Goal: Task Accomplishment & Management: Use online tool/utility

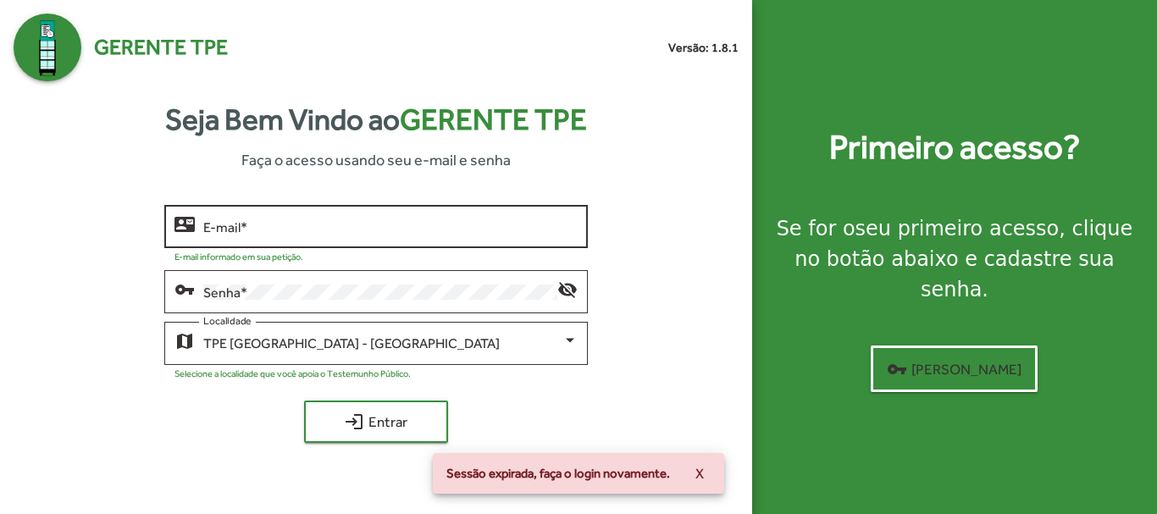
click at [227, 219] on div "E-mail *" at bounding box center [390, 225] width 374 height 47
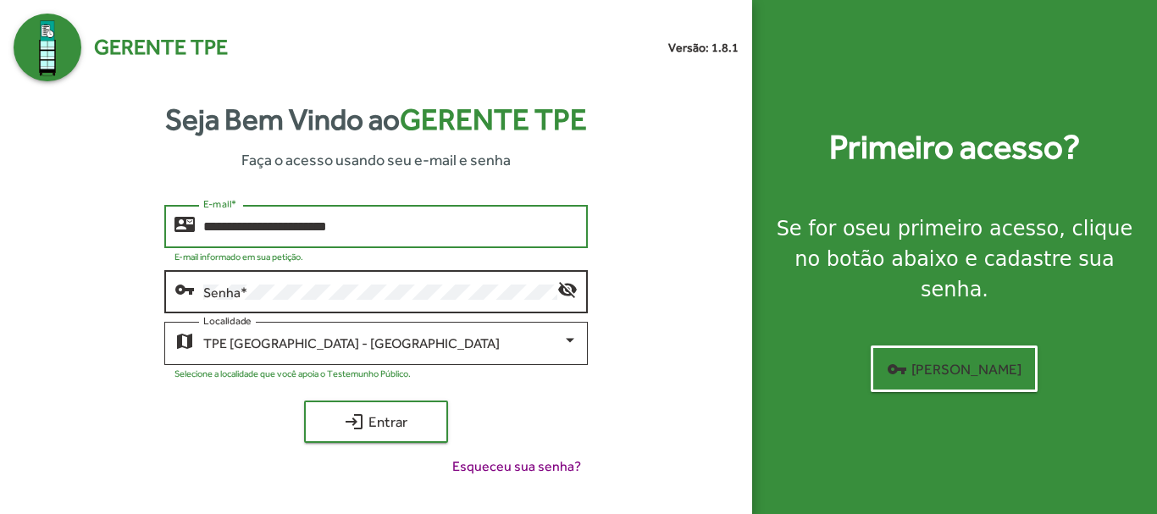
type input "**********"
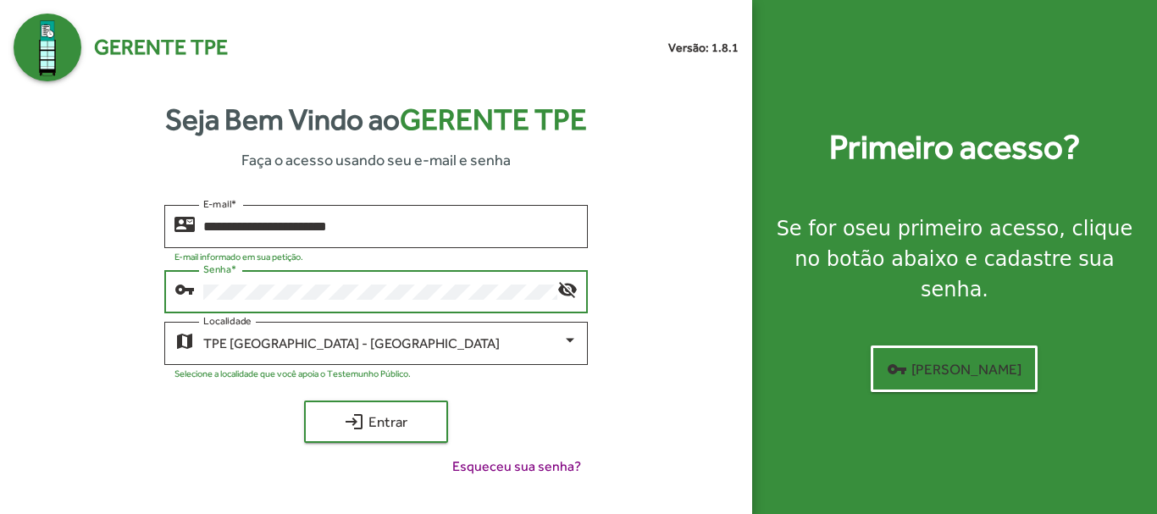
click at [304, 401] on button "login Entrar" at bounding box center [376, 422] width 144 height 42
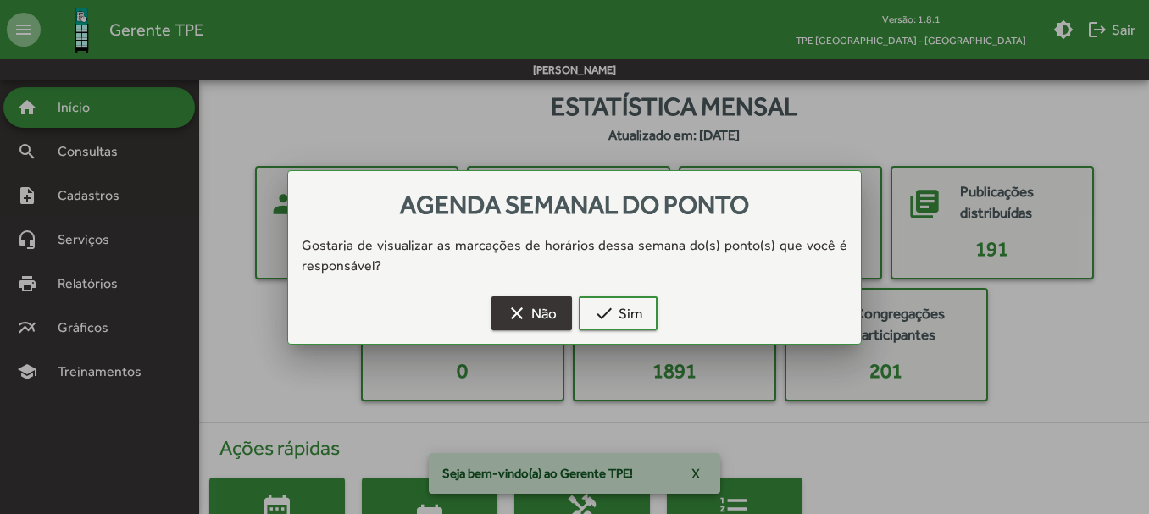
click at [521, 318] on mat-icon "clear" at bounding box center [517, 313] width 20 height 20
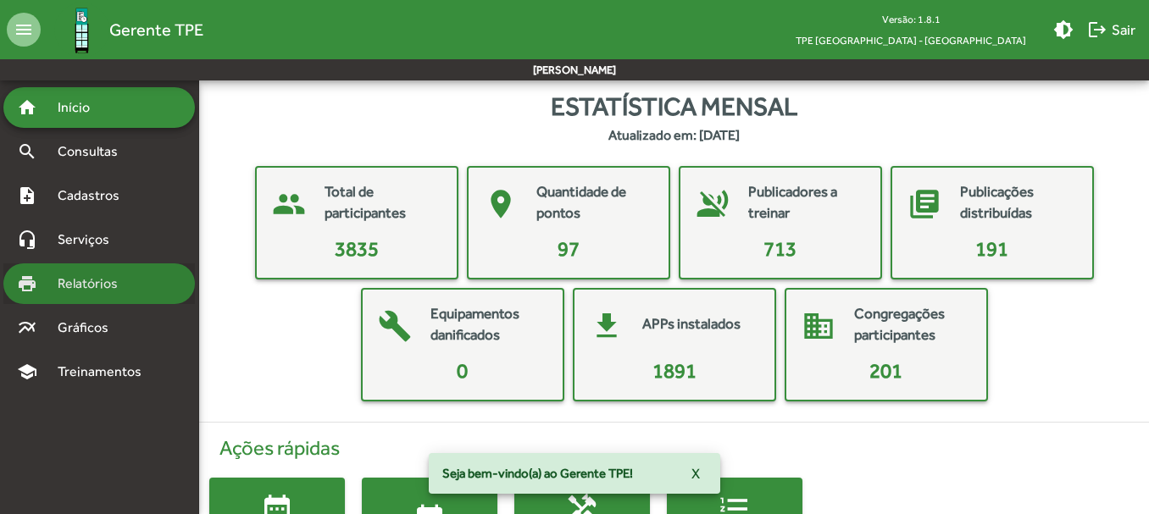
click at [128, 283] on span "Relatórios" at bounding box center [93, 284] width 92 height 20
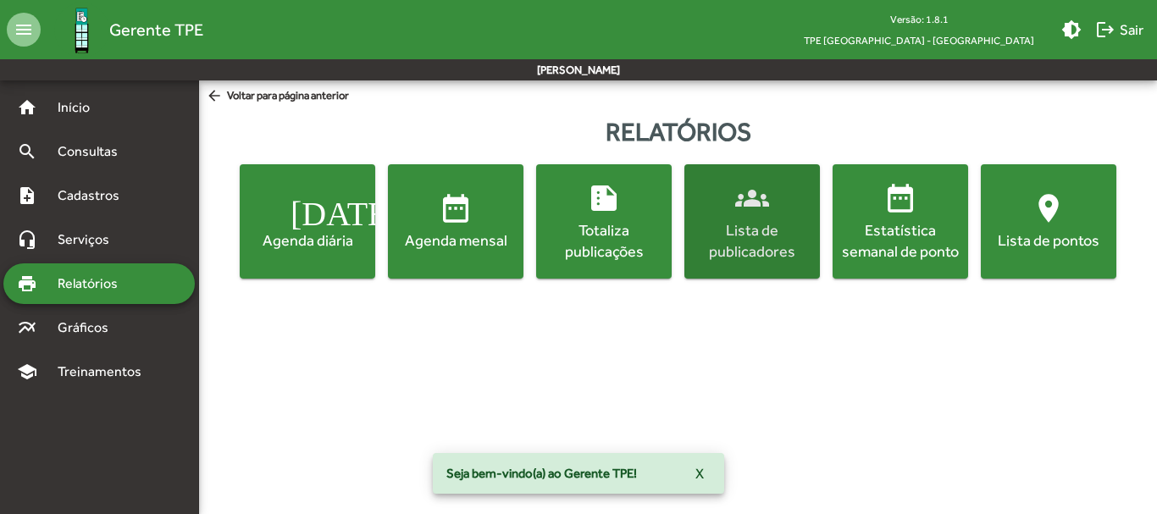
click at [772, 256] on div "Lista de publicadores" at bounding box center [752, 240] width 129 height 42
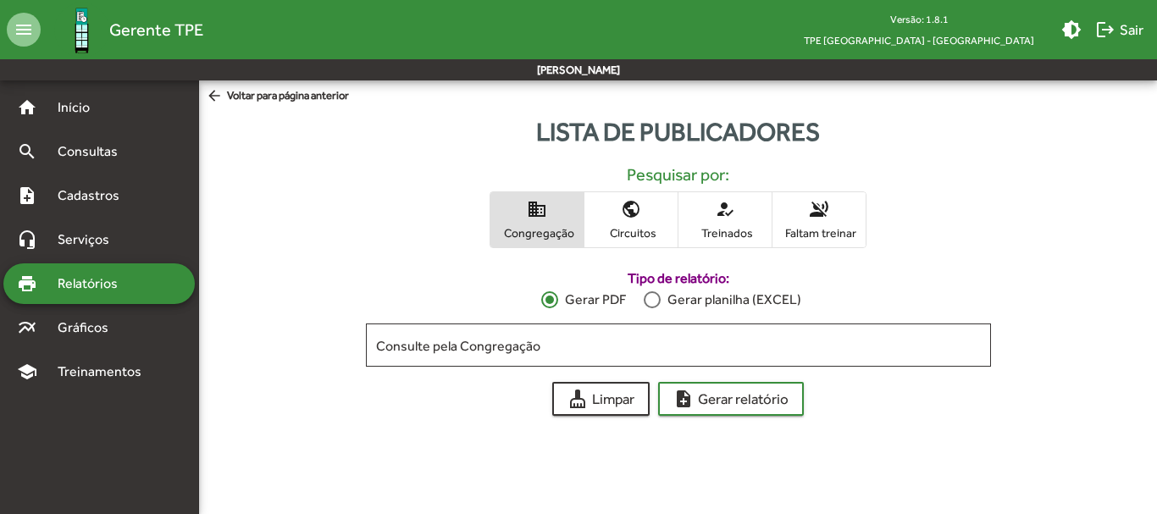
click at [659, 300] on div at bounding box center [652, 299] width 17 height 17
click at [836, 225] on span "Faltam treinar" at bounding box center [819, 232] width 85 height 15
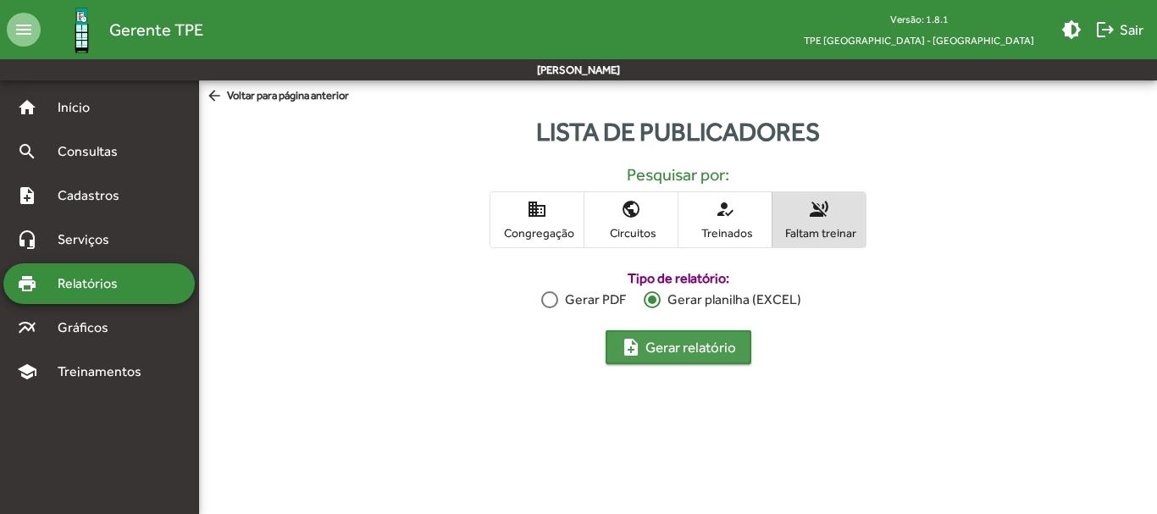
click at [694, 343] on span "note_add Gerar relatório" at bounding box center [678, 347] width 115 height 30
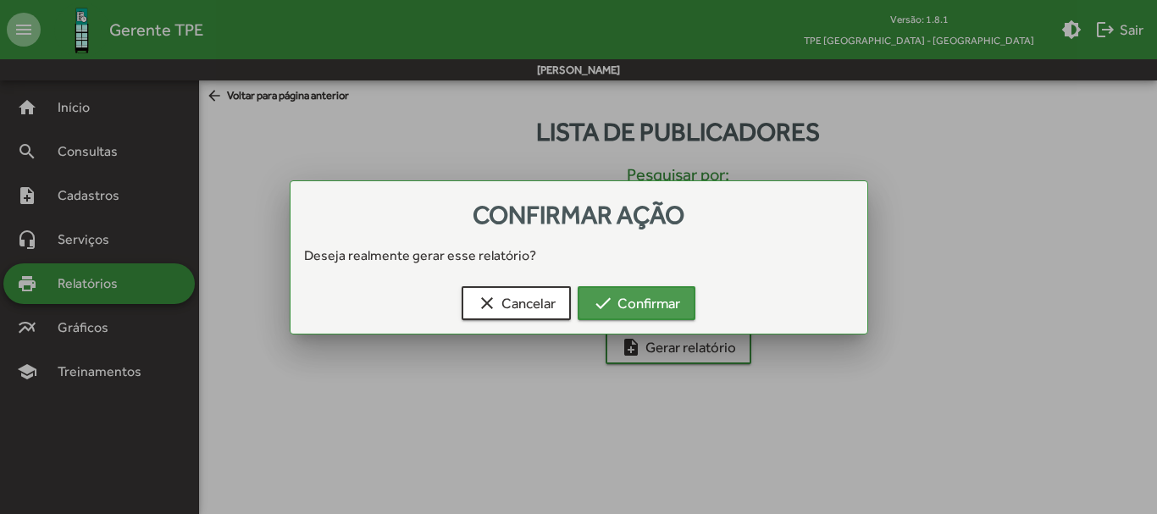
click at [662, 313] on span "check Confirmar" at bounding box center [636, 303] width 87 height 30
